Goal: Task Accomplishment & Management: Manage account settings

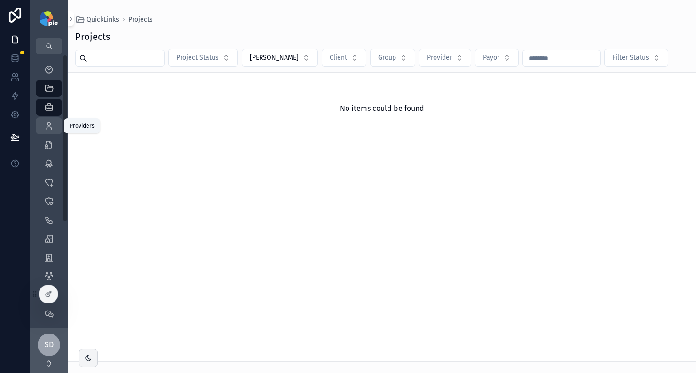
click at [48, 128] on icon "scrollable content" at bounding box center [48, 125] width 9 height 9
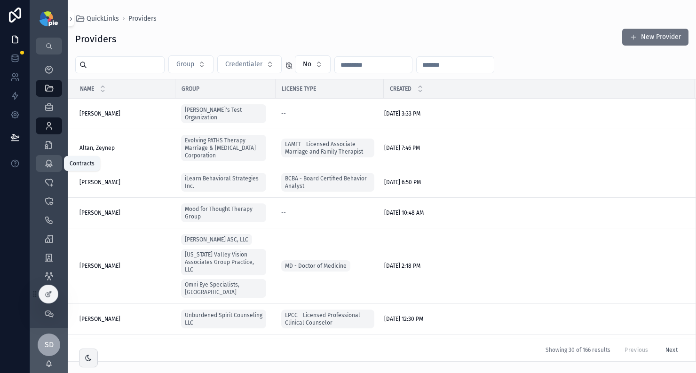
click at [50, 164] on icon "scrollable content" at bounding box center [48, 163] width 9 height 9
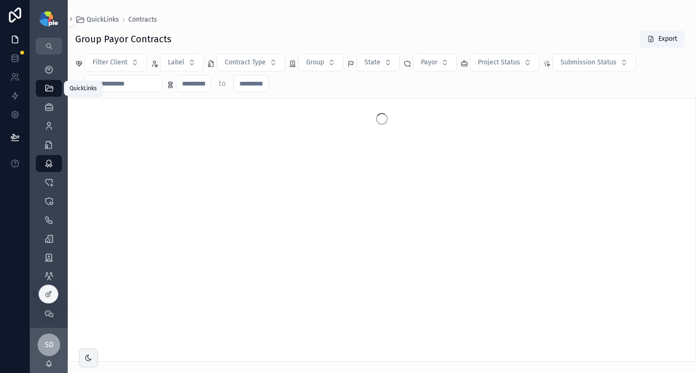
click at [54, 91] on div "QuickLinks" at bounding box center [48, 88] width 15 height 15
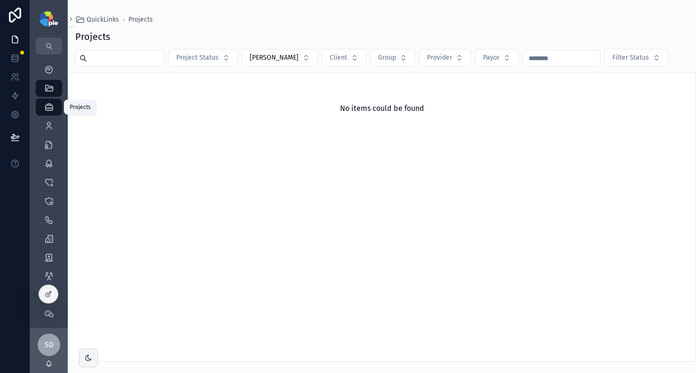
click at [48, 112] on div "Projects 1,897" at bounding box center [48, 107] width 15 height 15
click at [277, 56] on span "[PERSON_NAME]" at bounding box center [274, 57] width 49 height 9
click at [237, 93] on div "None" at bounding box center [271, 95] width 113 height 15
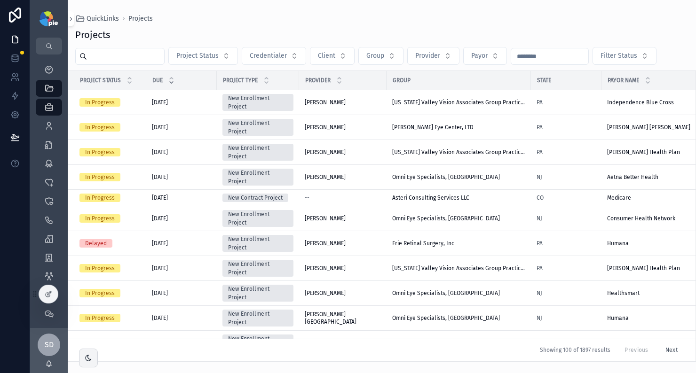
drag, startPoint x: 160, startPoint y: 363, endPoint x: 141, endPoint y: 363, distance: 18.3
click at [141, 363] on div "QuickLinks Projects Projects Project Status Credentialer Client Group Provider …" at bounding box center [382, 186] width 628 height 373
click at [373, 105] on div "[PERSON_NAME], [PERSON_NAME], [PERSON_NAME]" at bounding box center [343, 103] width 76 height 8
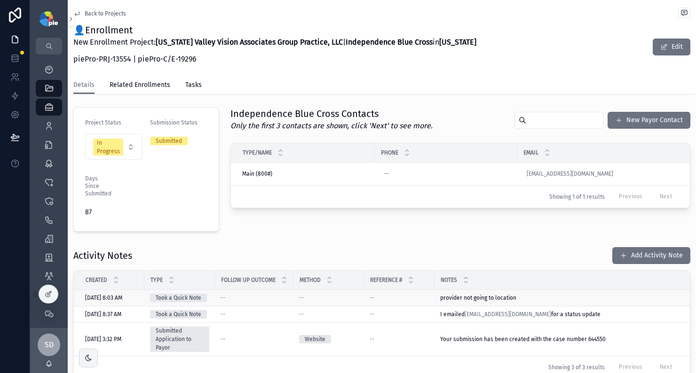
scroll to position [57, 0]
click at [48, 127] on icon "scrollable content" at bounding box center [48, 125] width 9 height 9
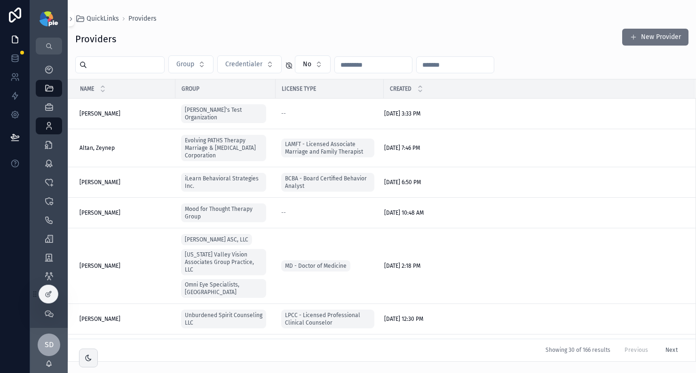
click at [105, 62] on input "scrollable content" at bounding box center [125, 64] width 77 height 13
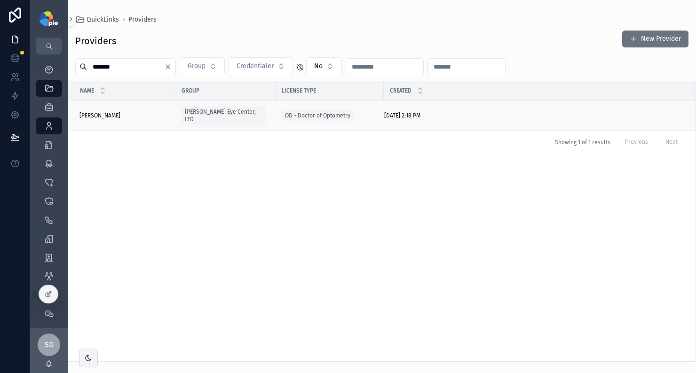
type input "*******"
click at [145, 114] on div "[PERSON_NAME] [PERSON_NAME]" at bounding box center [124, 116] width 90 height 8
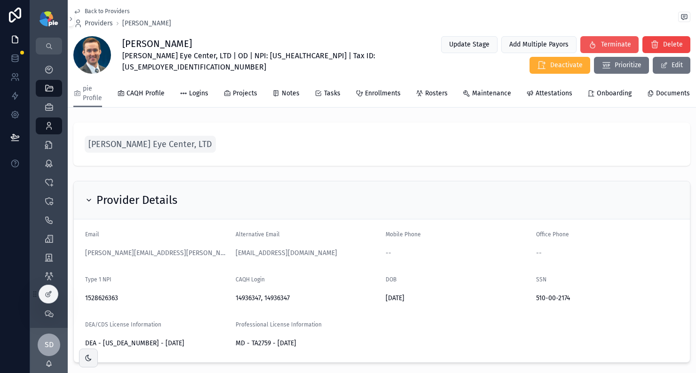
click at [601, 45] on span "Terminate" at bounding box center [616, 44] width 30 height 9
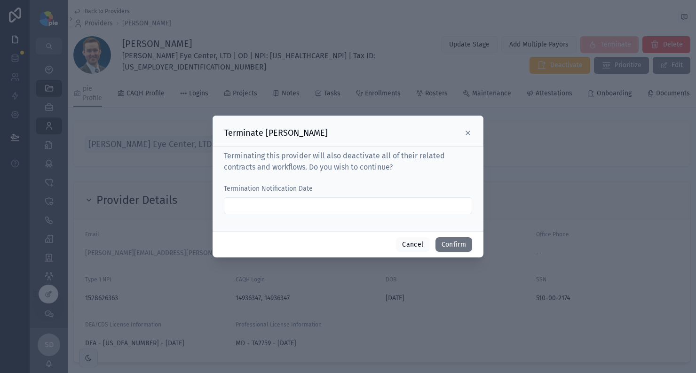
click at [300, 204] on input "text" at bounding box center [347, 205] width 247 height 13
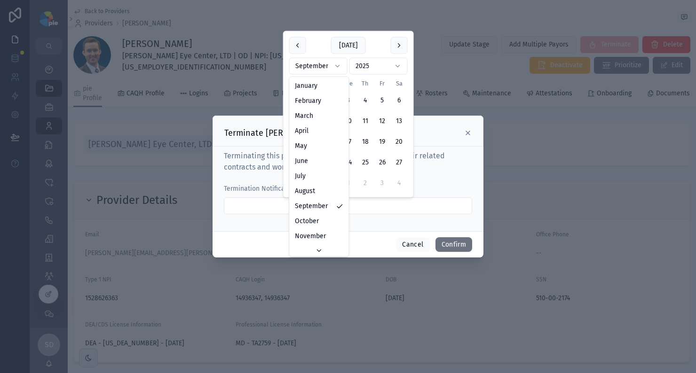
click at [337, 69] on html "My Dashboard QuickLinks Projects 1,897 Providers 298 Enrollments 3,522 Contract…" at bounding box center [348, 186] width 696 height 373
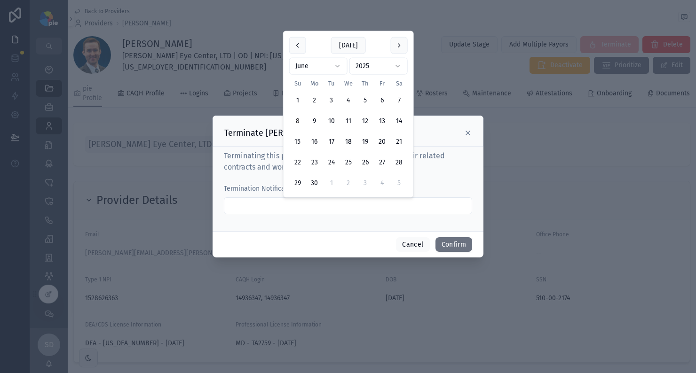
click at [297, 123] on button "8" at bounding box center [297, 121] width 17 height 17
type input "********"
click at [456, 244] on button "Confirm" at bounding box center [453, 244] width 37 height 15
